Goal: Transaction & Acquisition: Purchase product/service

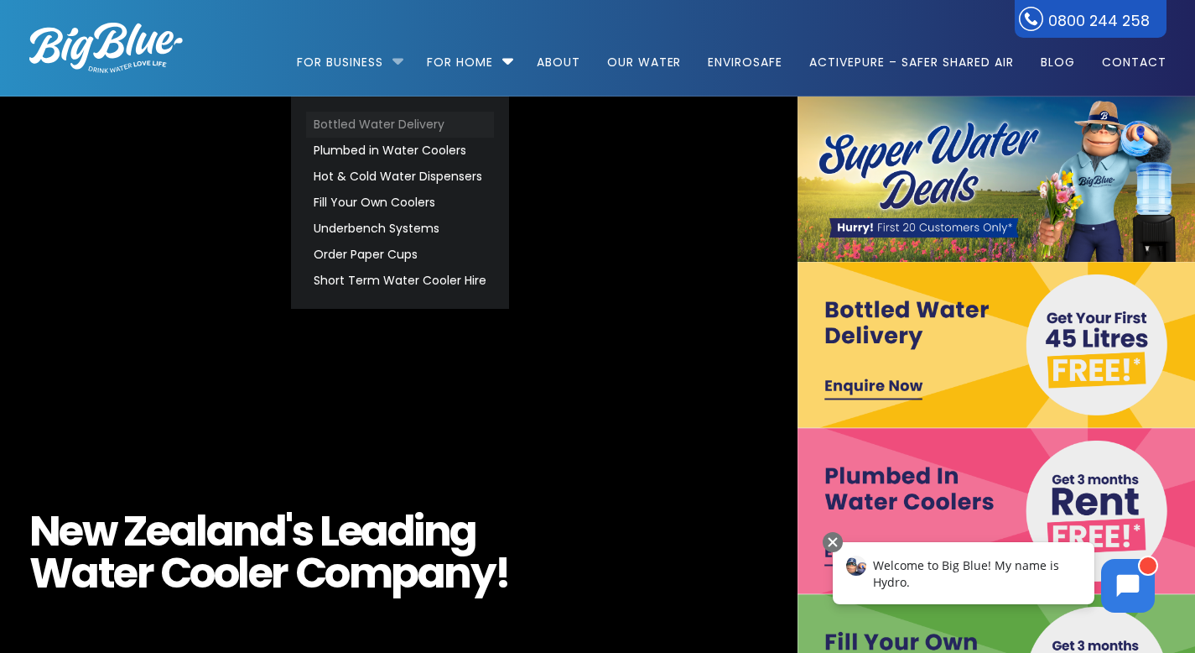
click at [325, 124] on link "Bottled Water Delivery" at bounding box center [400, 125] width 188 height 26
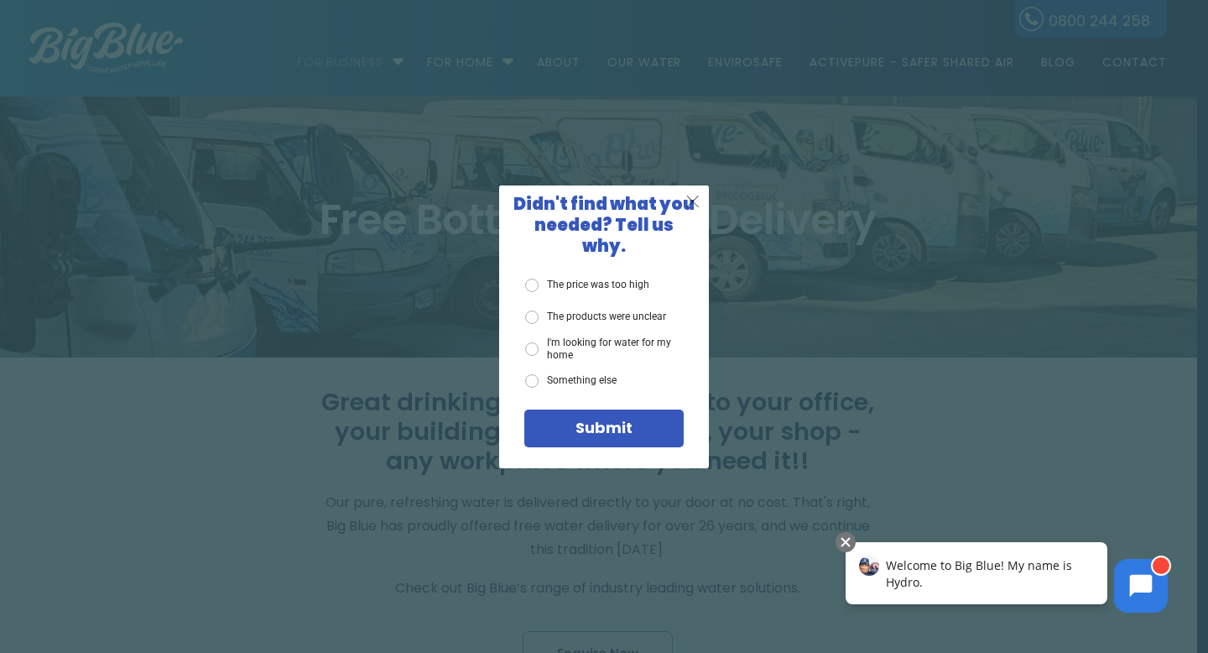
click at [689, 210] on span "X" at bounding box center [692, 200] width 15 height 21
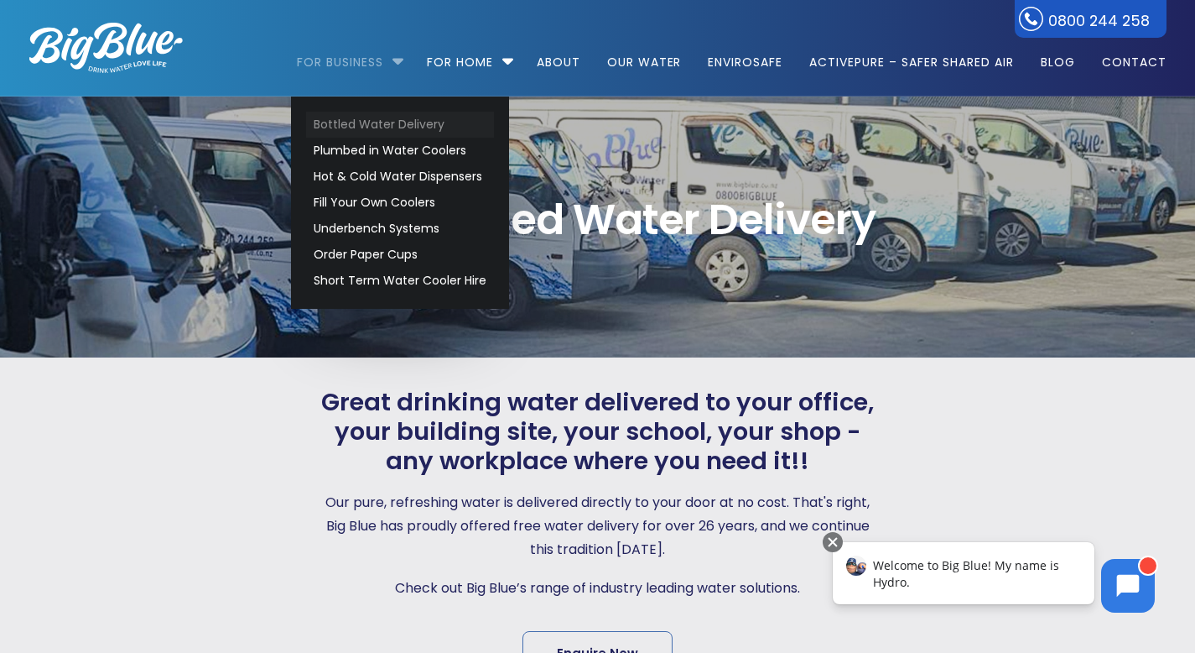
click at [367, 127] on link "Bottled Water Delivery" at bounding box center [400, 125] width 188 height 26
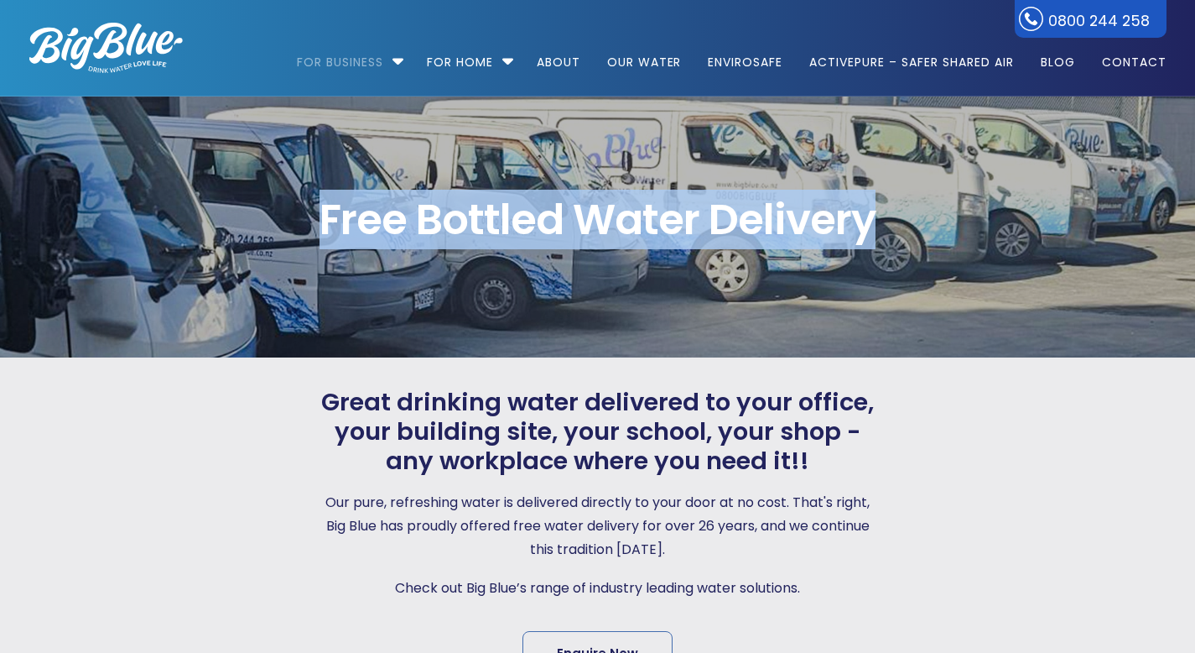
click at [877, 251] on div "Free Bottled Water Delivery" at bounding box center [598, 228] width 1198 height 148
click at [388, 208] on span "Free Bottled Water Delivery" at bounding box center [597, 220] width 1137 height 42
drag, startPoint x: 322, startPoint y: 207, endPoint x: 893, endPoint y: 242, distance: 571.4
click at [893, 242] on div "Free Bottled Water Delivery" at bounding box center [598, 228] width 1198 height 148
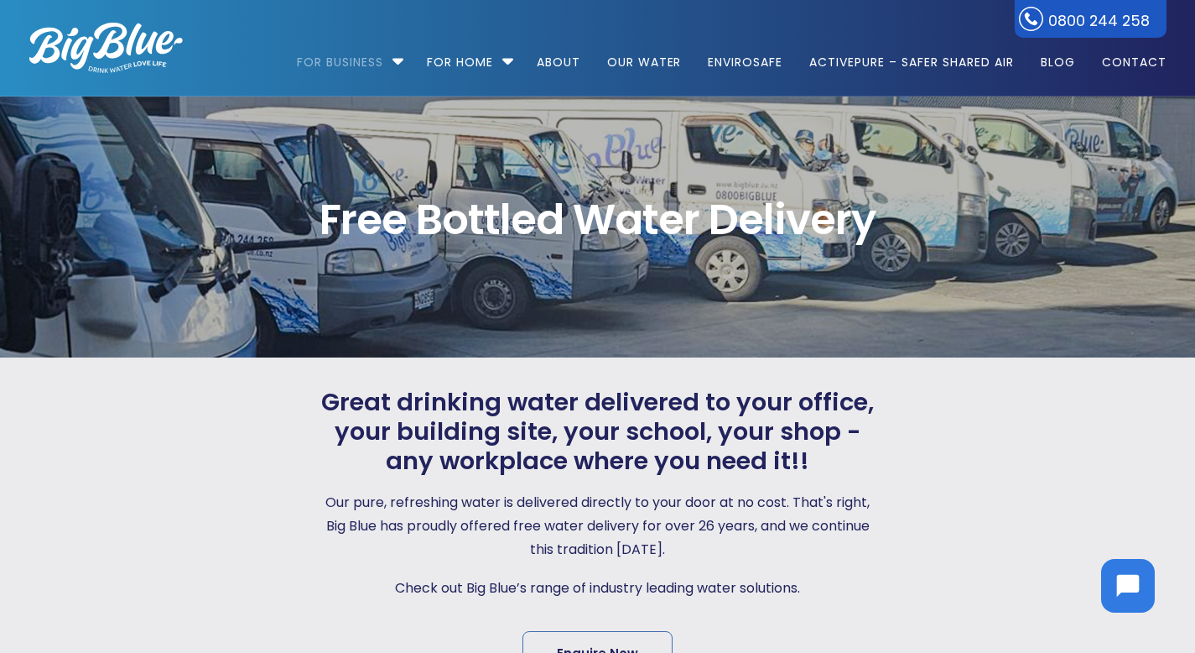
click at [339, 213] on span "Free Bottled Water Delivery" at bounding box center [597, 220] width 1137 height 42
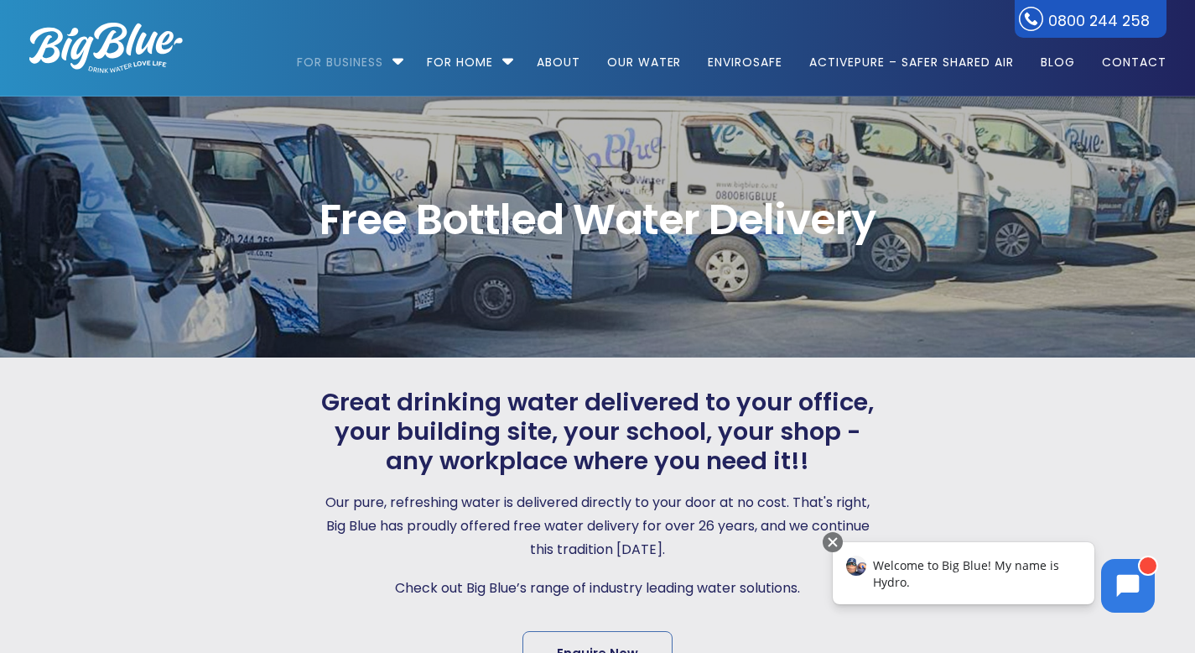
click at [669, 259] on div "Free Bottled Water Delivery" at bounding box center [598, 228] width 1198 height 148
click at [917, 210] on span "Free Bottled Water Delivery" at bounding box center [597, 220] width 1137 height 42
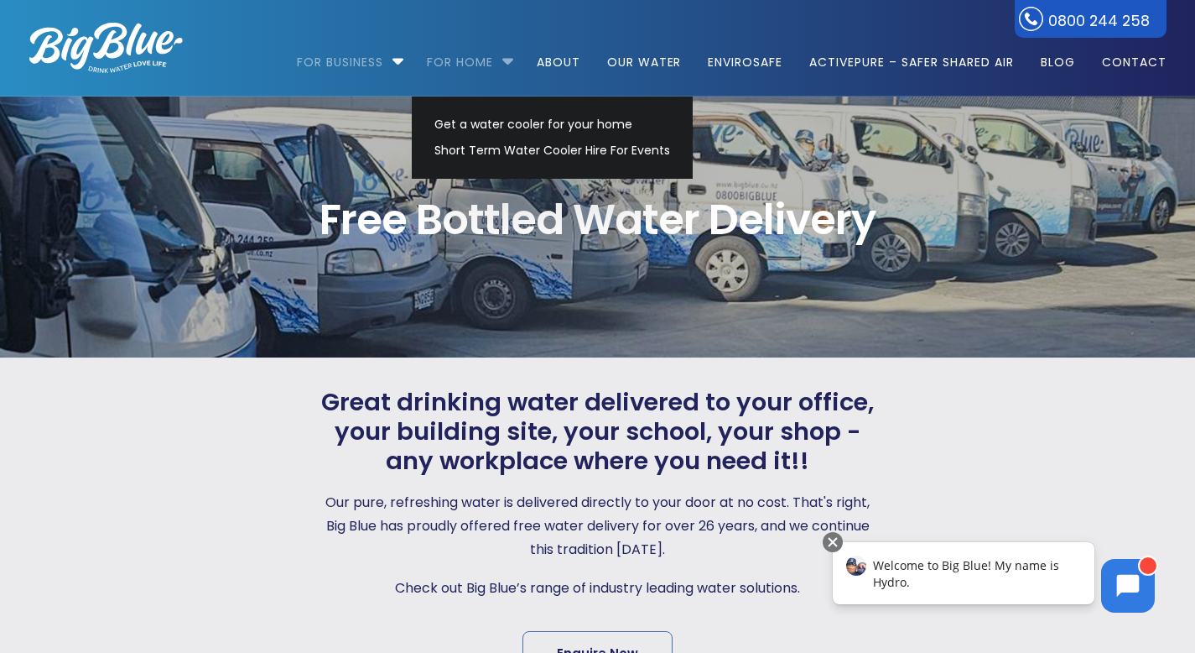
click at [420, 21] on link "For Home" at bounding box center [460, 54] width 90 height 108
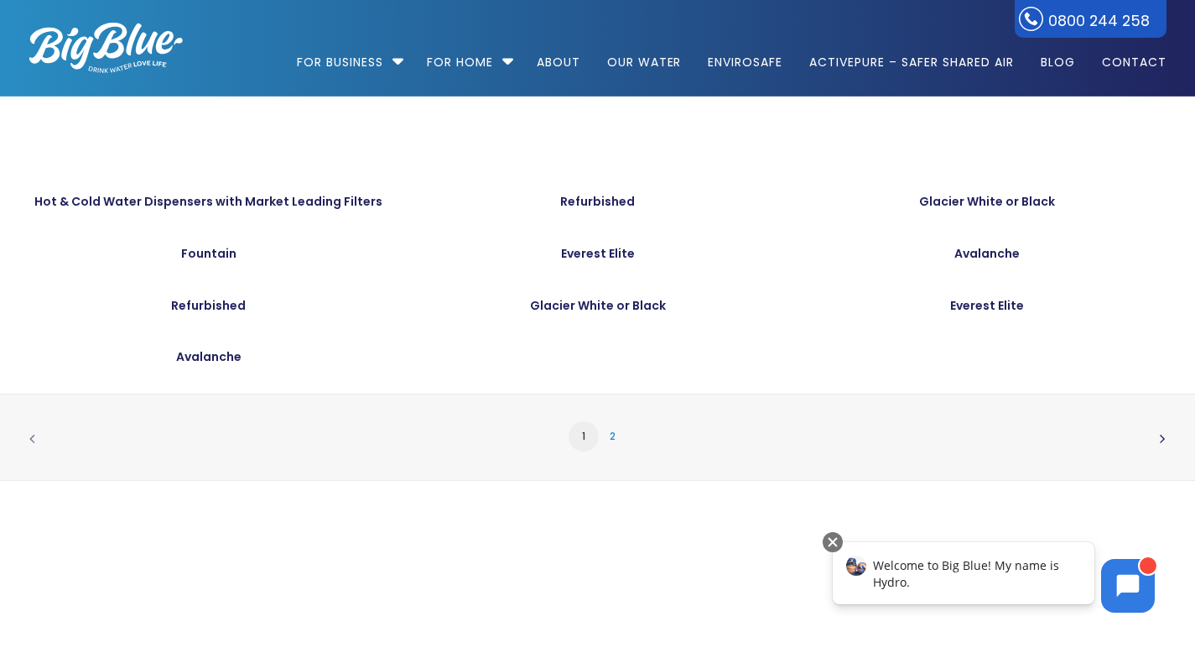
click at [603, 442] on link "2" at bounding box center [613, 436] width 30 height 30
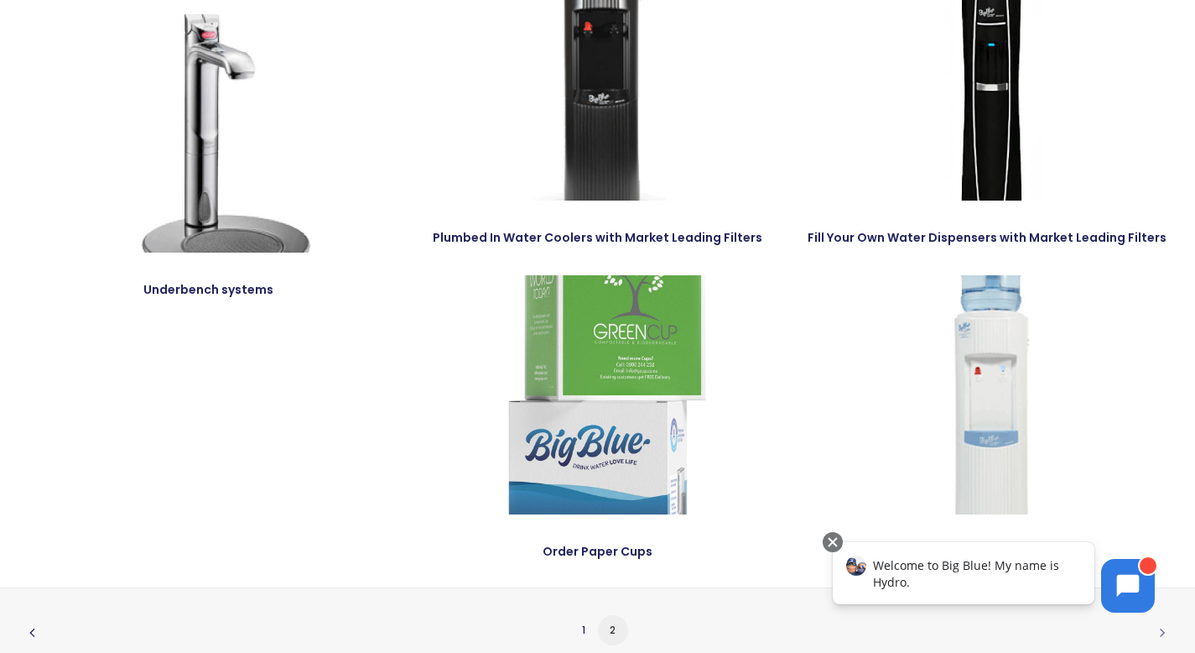
scroll to position [297, 0]
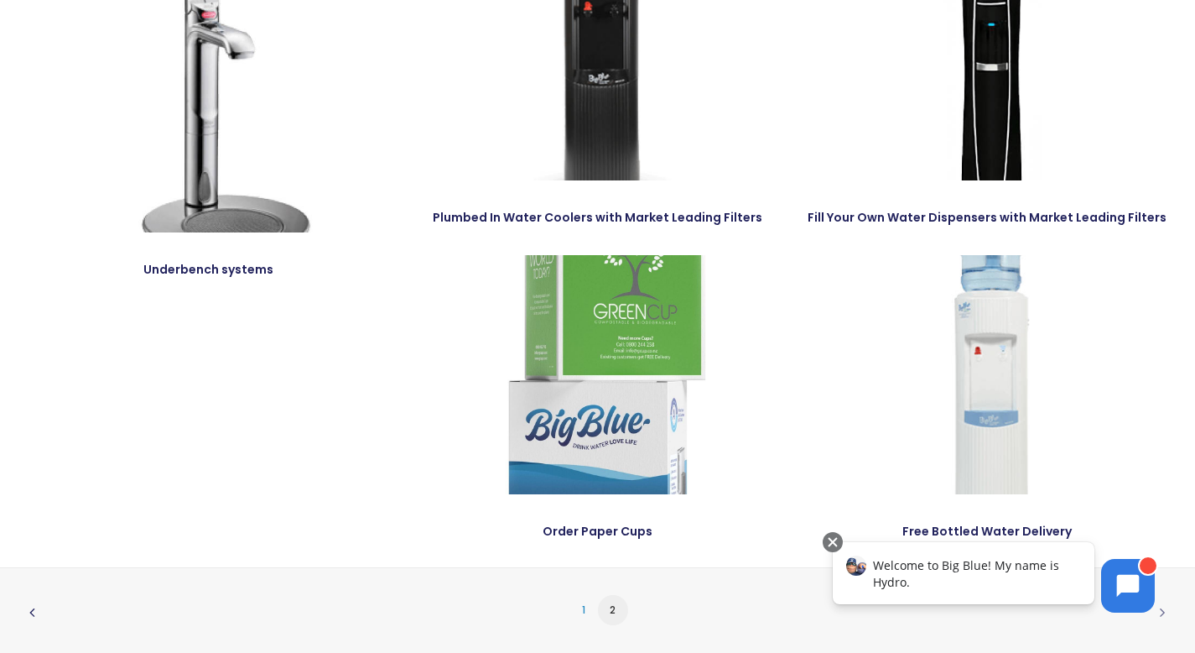
click at [592, 609] on link "1" at bounding box center [584, 610] width 30 height 30
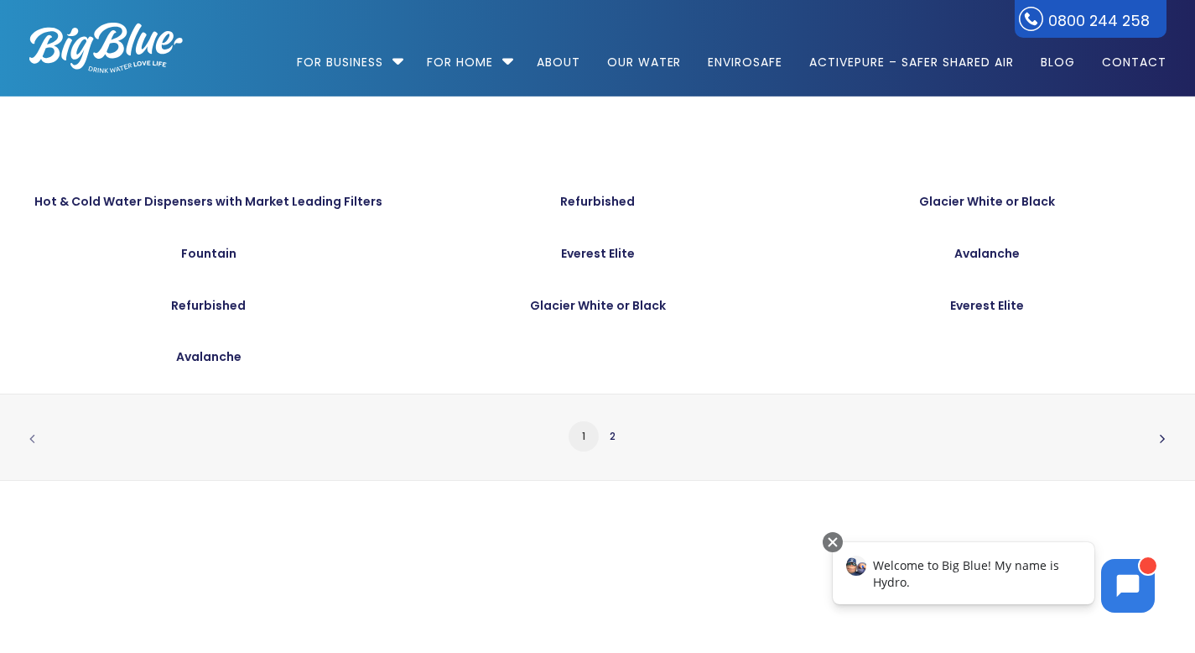
click at [104, 72] on img at bounding box center [106, 48] width 154 height 50
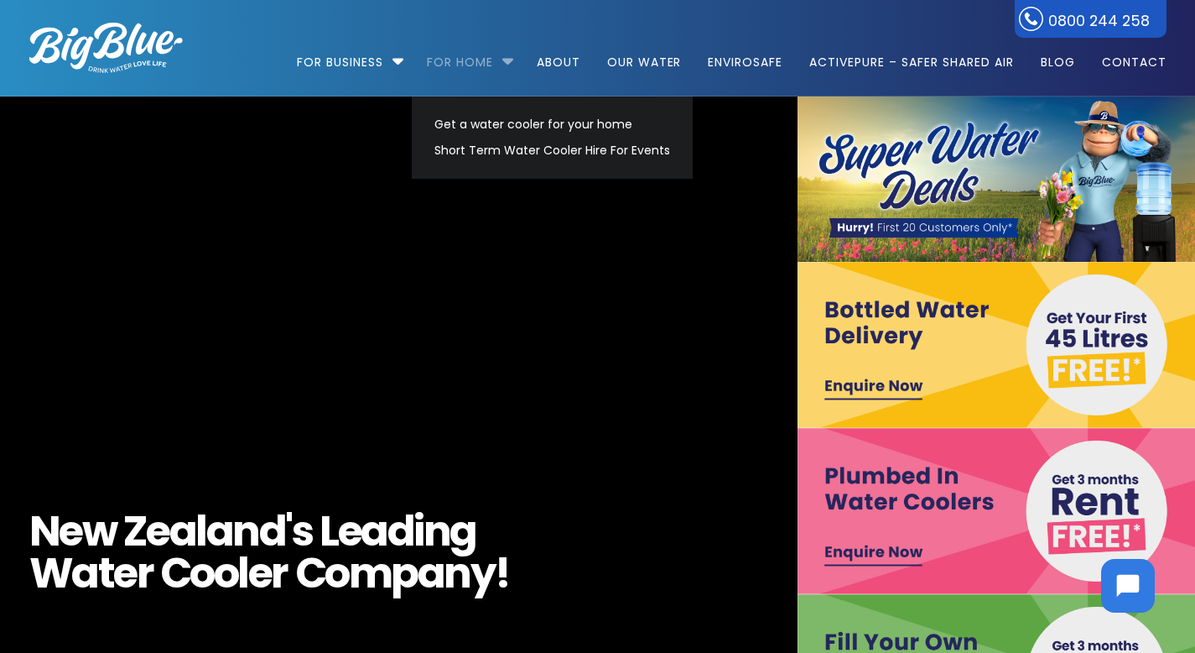
click at [435, 68] on link "For Home" at bounding box center [460, 54] width 90 height 108
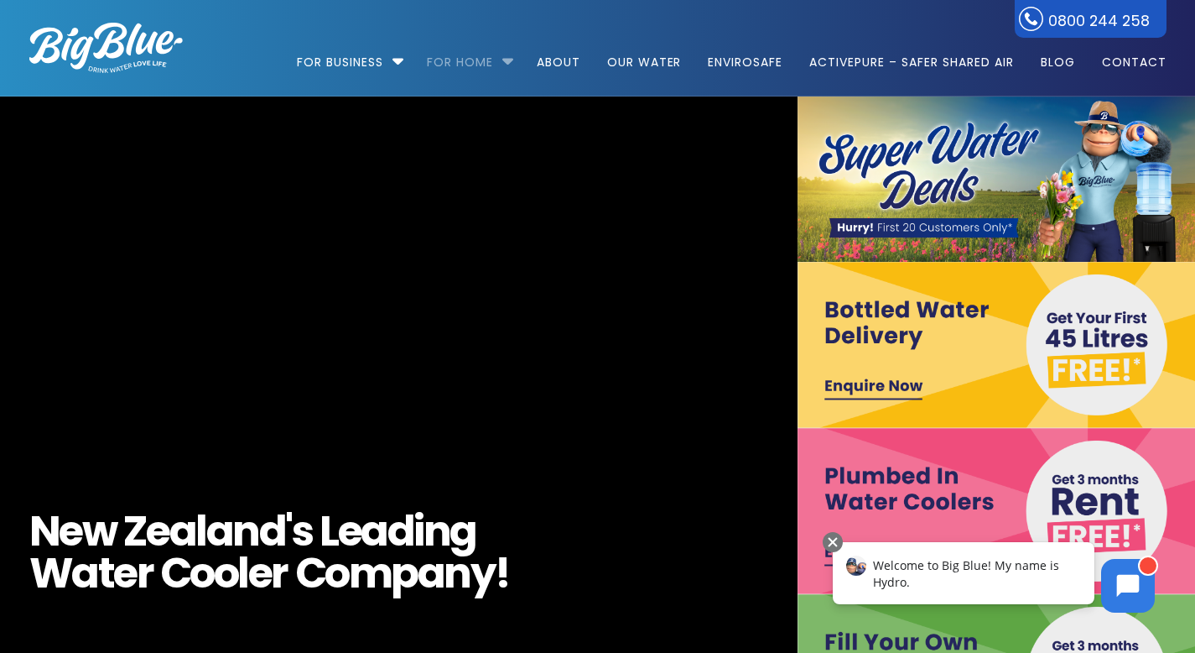
click at [437, 67] on link "For Home" at bounding box center [460, 54] width 90 height 108
